Goal: Task Accomplishment & Management: Complete application form

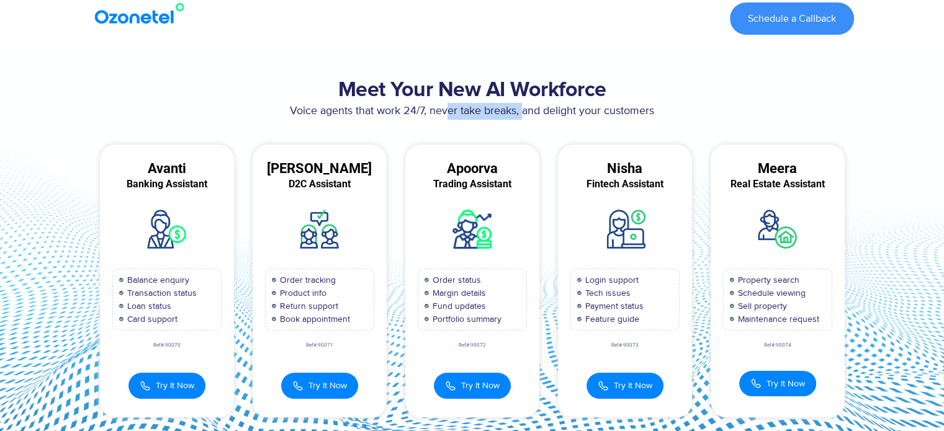
drag, startPoint x: 449, startPoint y: 109, endPoint x: 526, endPoint y: 109, distance: 77.0
click at [526, 109] on p "Voice agents that work 24/7, never take breaks, and delight your customers" at bounding box center [472, 111] width 763 height 17
drag, startPoint x: 612, startPoint y: 103, endPoint x: 636, endPoint y: 113, distance: 26.2
click at [636, 113] on p "Voice agents that work 24/7, never take breaks, and delight your customers" at bounding box center [472, 111] width 763 height 17
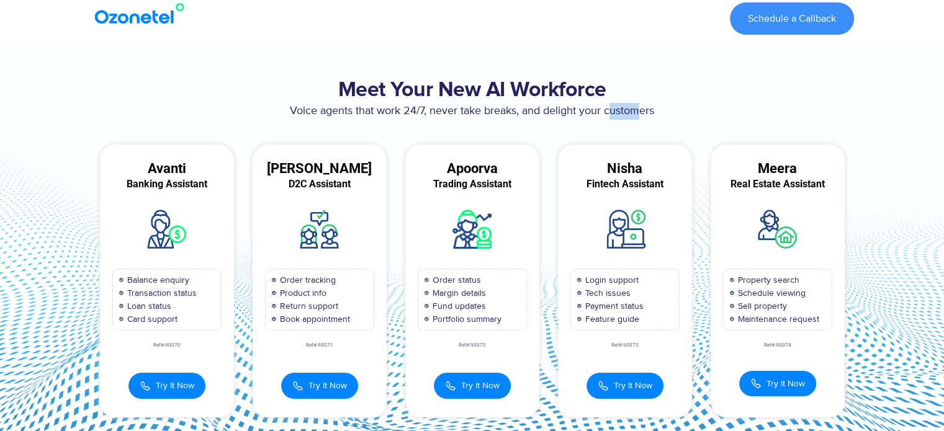
click at [636, 113] on p "Voice agents that work 24/7, never take breaks, and delight your customers" at bounding box center [472, 111] width 763 height 17
click at [796, 14] on span "Schedule a Callback" at bounding box center [792, 19] width 88 height 10
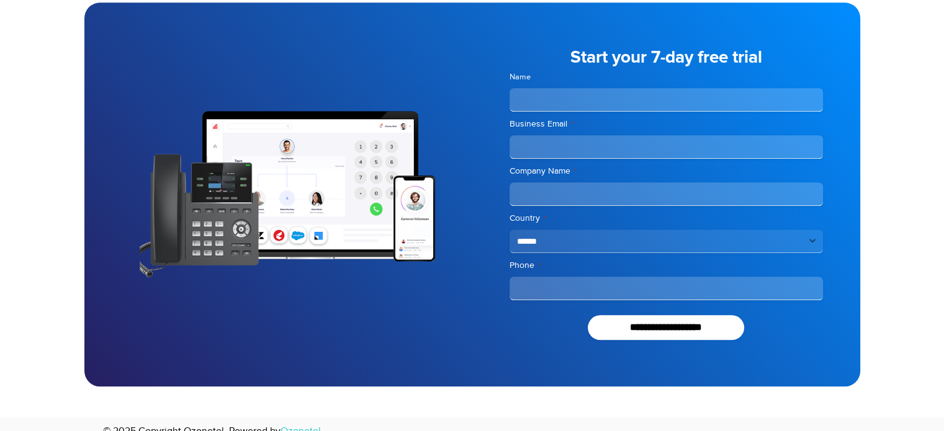
scroll to position [1059, 0]
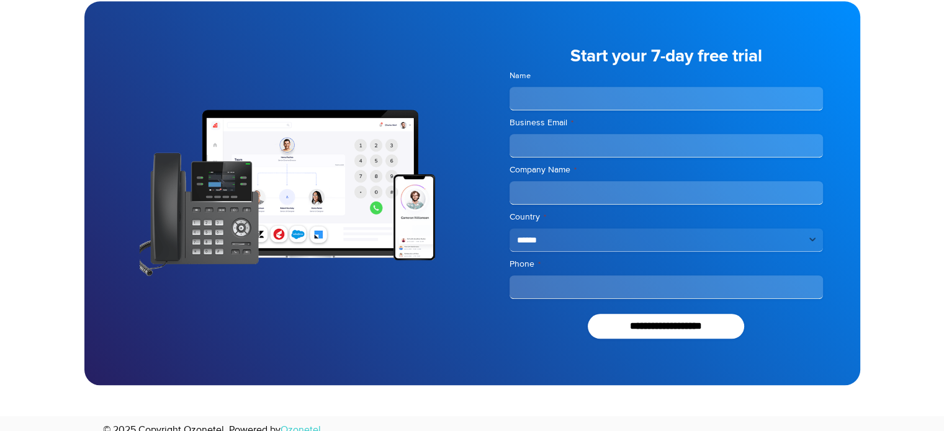
click at [670, 102] on input "Name" at bounding box center [666, 99] width 313 height 24
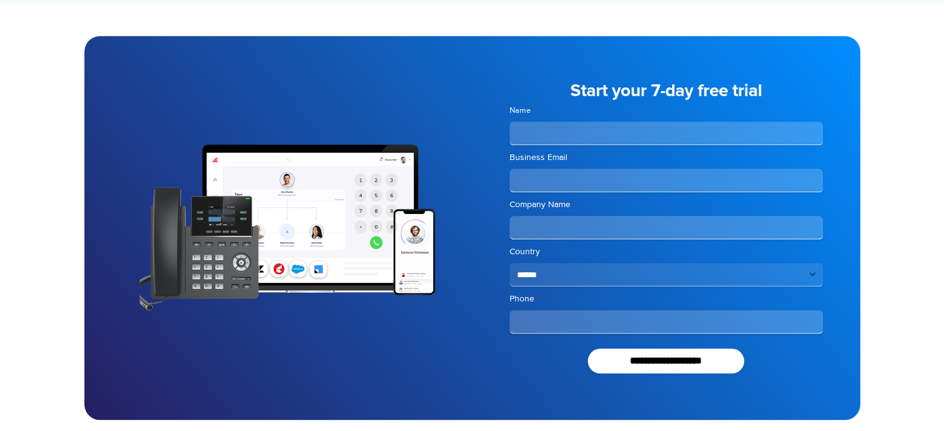
scroll to position [1017, 0]
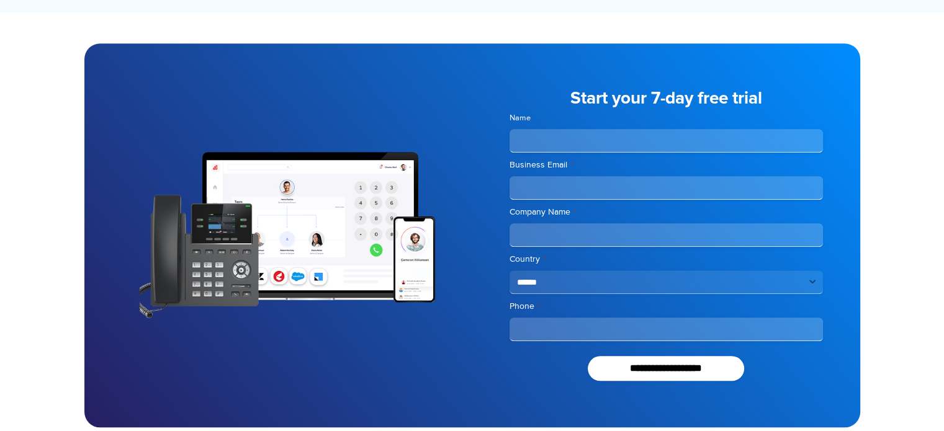
click at [598, 149] on input "Name" at bounding box center [666, 141] width 313 height 24
type input "******"
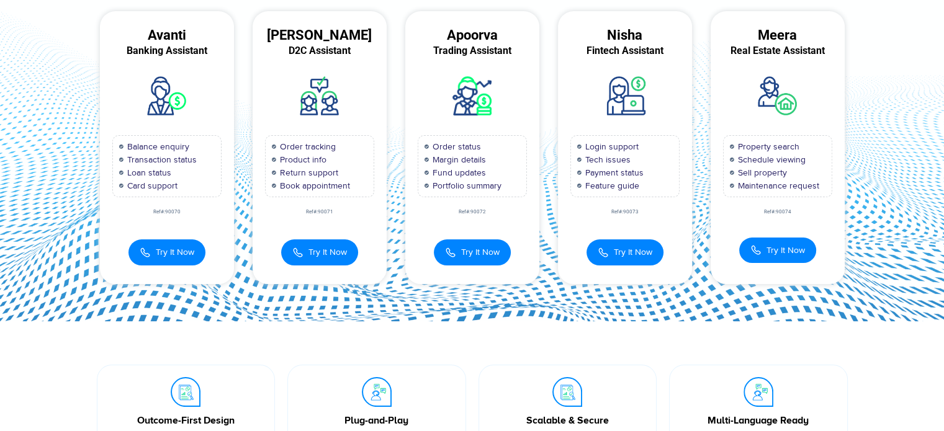
scroll to position [0, 0]
